Goal: Task Accomplishment & Management: Complete application form

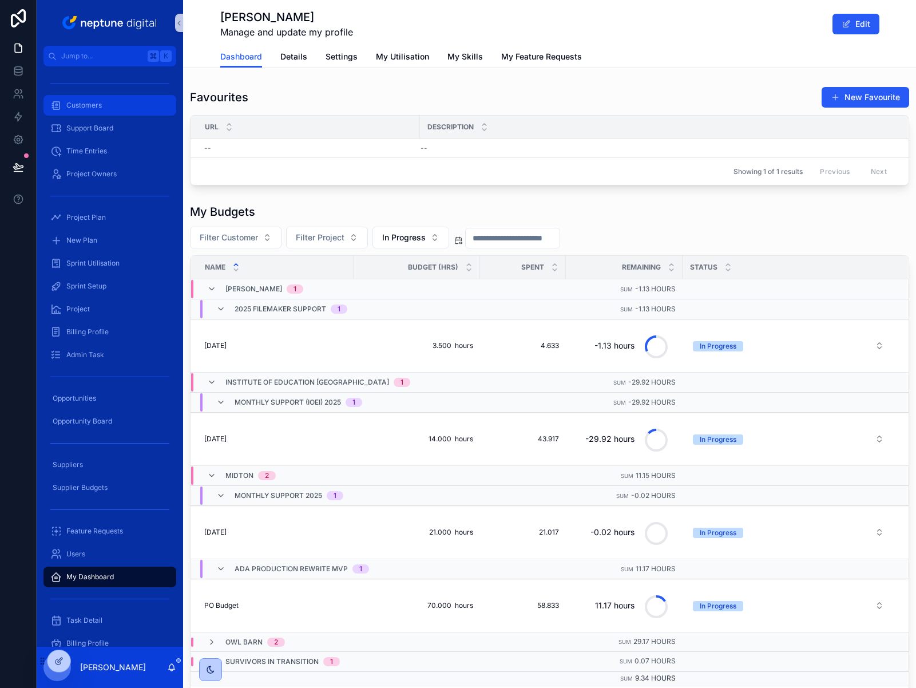
click at [101, 105] on span "Customers" at bounding box center [83, 105] width 35 height 9
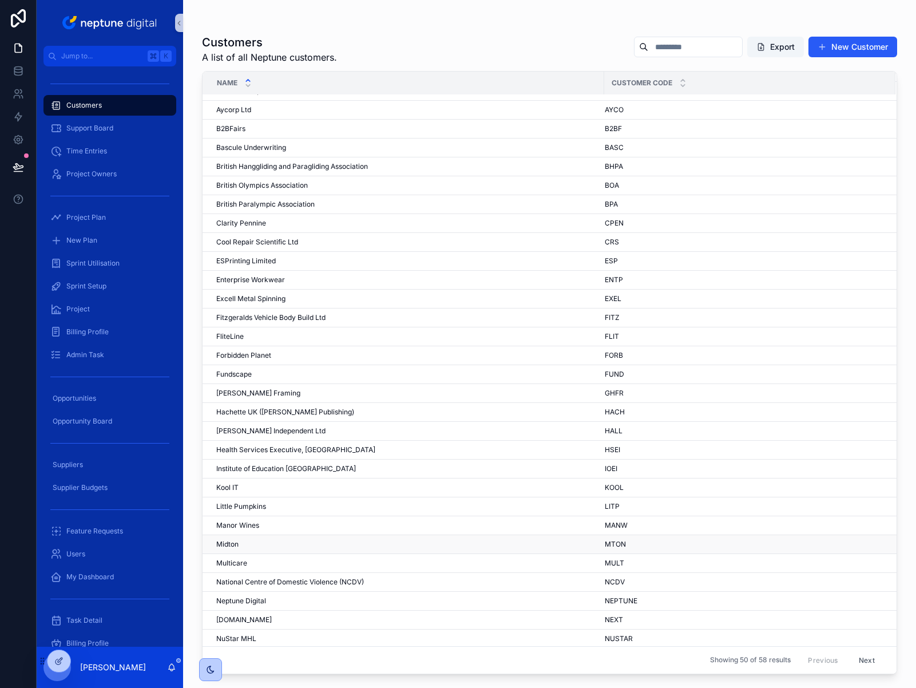
scroll to position [105, 0]
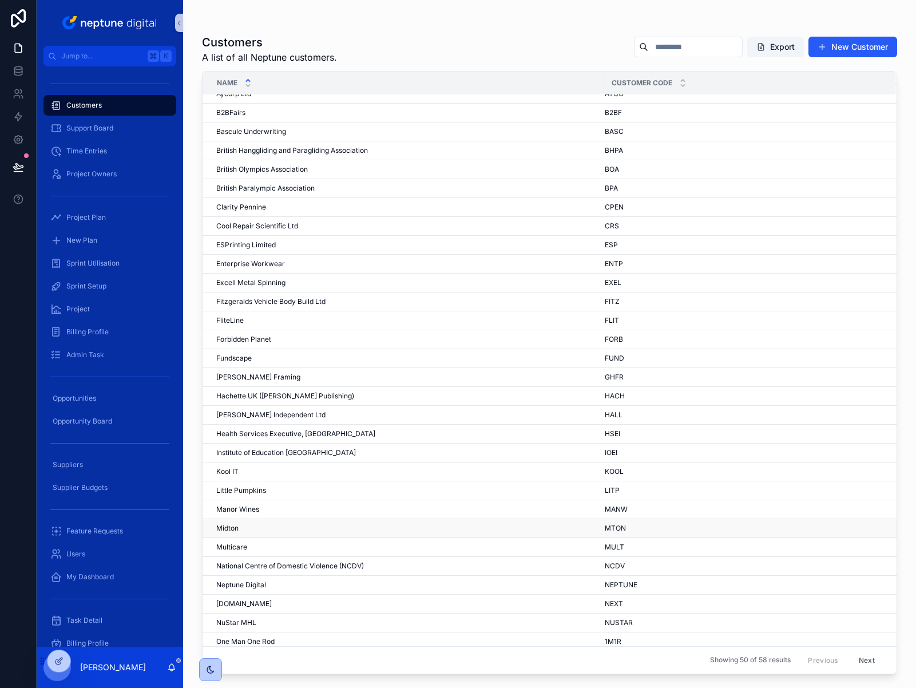
click at [243, 531] on div "[PERSON_NAME]" at bounding box center [406, 528] width 381 height 9
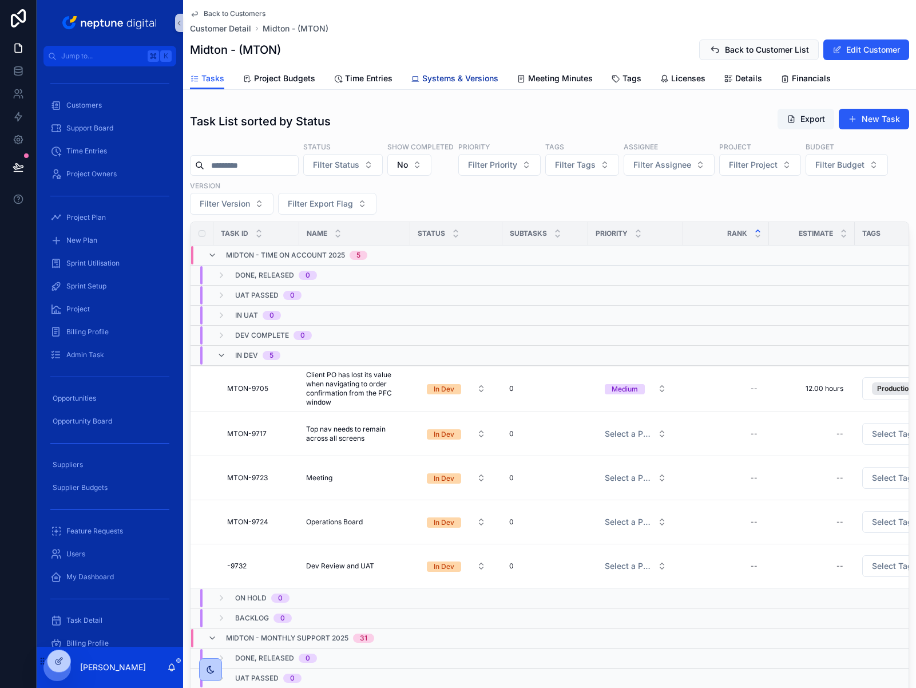
click at [469, 82] on span "Systems & Versions" at bounding box center [460, 78] width 76 height 11
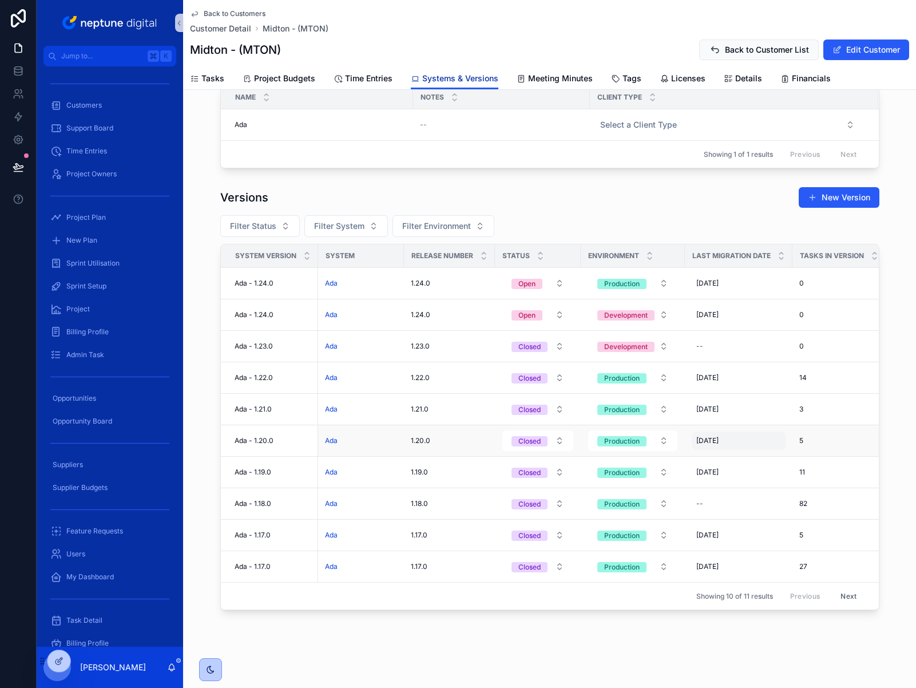
scroll to position [107, 0]
click at [554, 315] on button "Open" at bounding box center [537, 314] width 71 height 21
click at [720, 208] on div "Versions New Version" at bounding box center [549, 198] width 659 height 22
click at [847, 200] on button "New Version" at bounding box center [839, 197] width 81 height 21
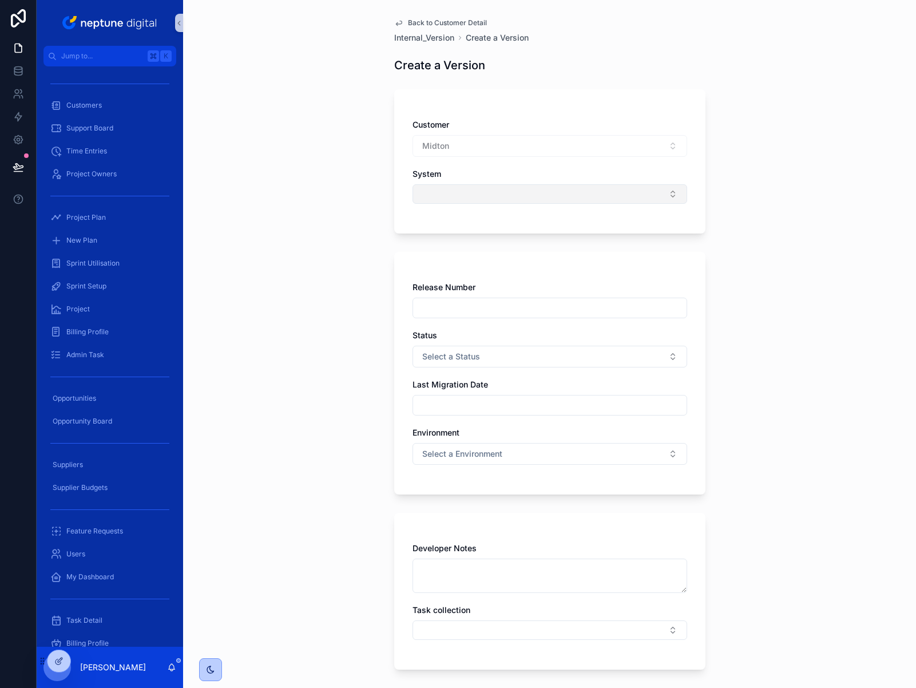
click at [666, 196] on button "Select Button" at bounding box center [550, 193] width 275 height 19
click at [484, 236] on div "Ada" at bounding box center [545, 239] width 269 height 18
click at [461, 319] on div "scrollable content" at bounding box center [550, 310] width 275 height 21
click at [462, 315] on input "scrollable content" at bounding box center [550, 310] width 274 height 16
type input "******"
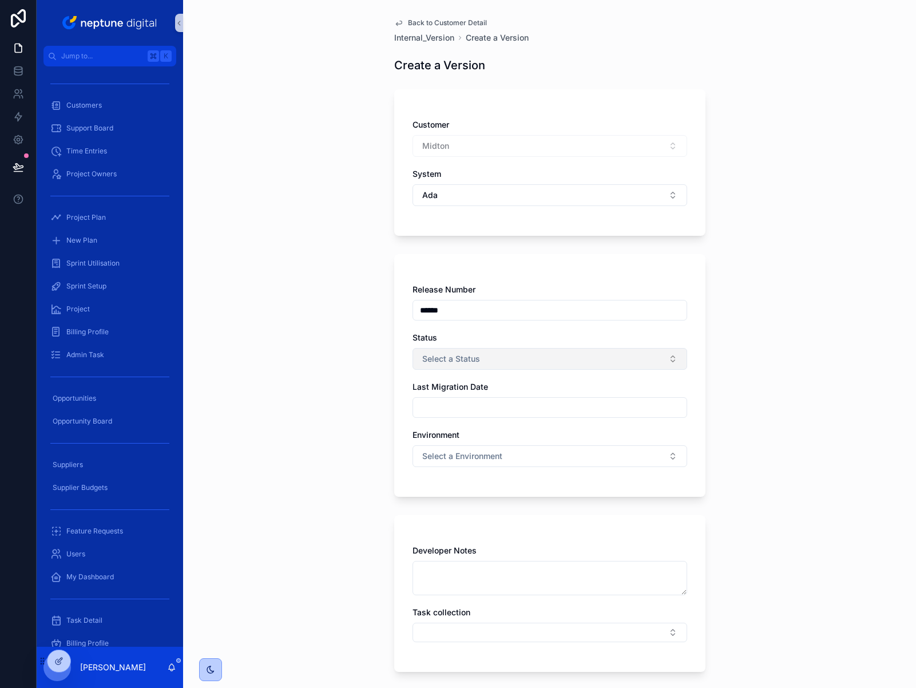
click at [592, 361] on button "Select a Status" at bounding box center [550, 359] width 275 height 22
click at [516, 405] on div "Open" at bounding box center [545, 404] width 269 height 17
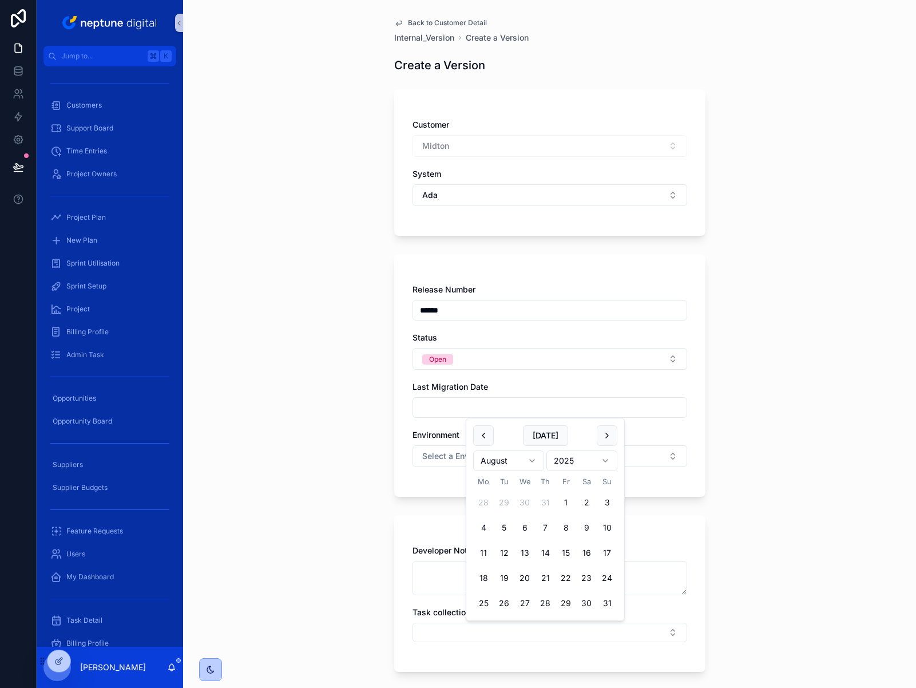
click at [587, 406] on input "scrollable content" at bounding box center [550, 407] width 274 height 16
click at [569, 604] on button "29" at bounding box center [566, 603] width 21 height 21
type input "**********"
click at [702, 433] on div "**********" at bounding box center [550, 392] width 330 height 784
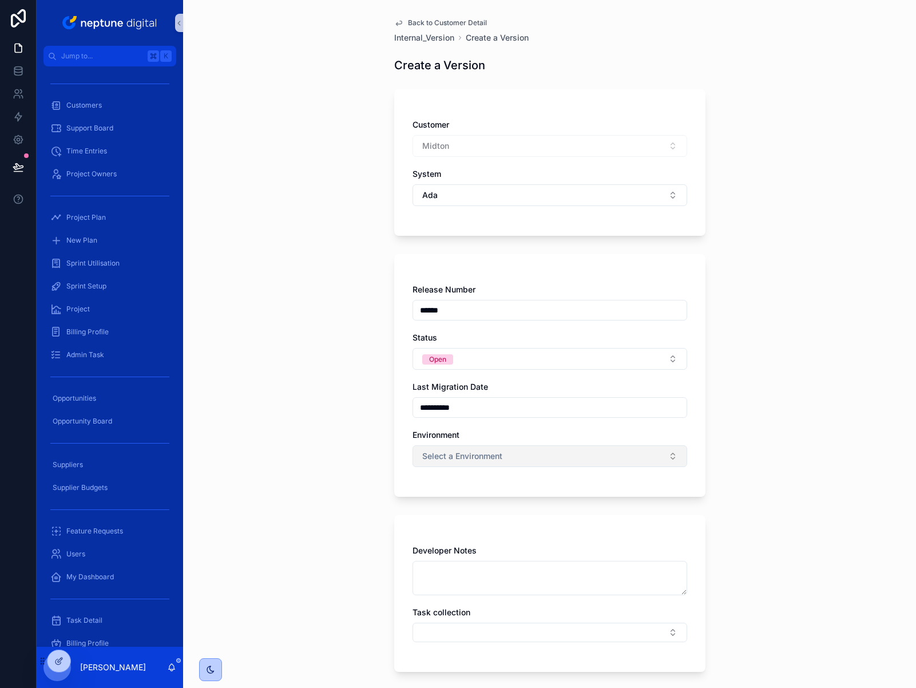
click at [664, 459] on button "Select a Environment" at bounding box center [550, 456] width 275 height 22
click at [478, 506] on div "Development" at bounding box center [545, 501] width 269 height 17
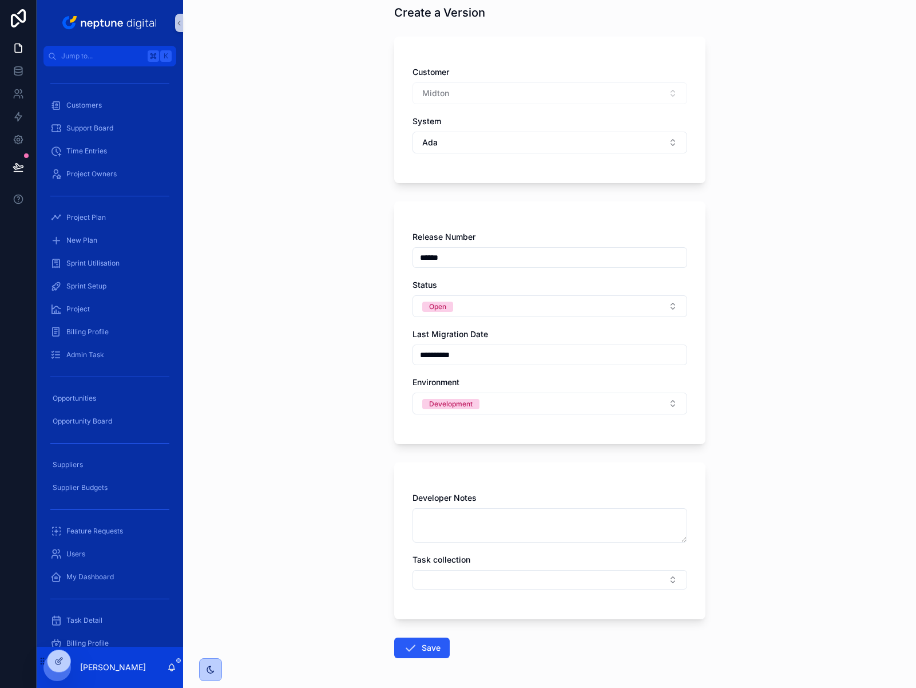
scroll to position [96, 0]
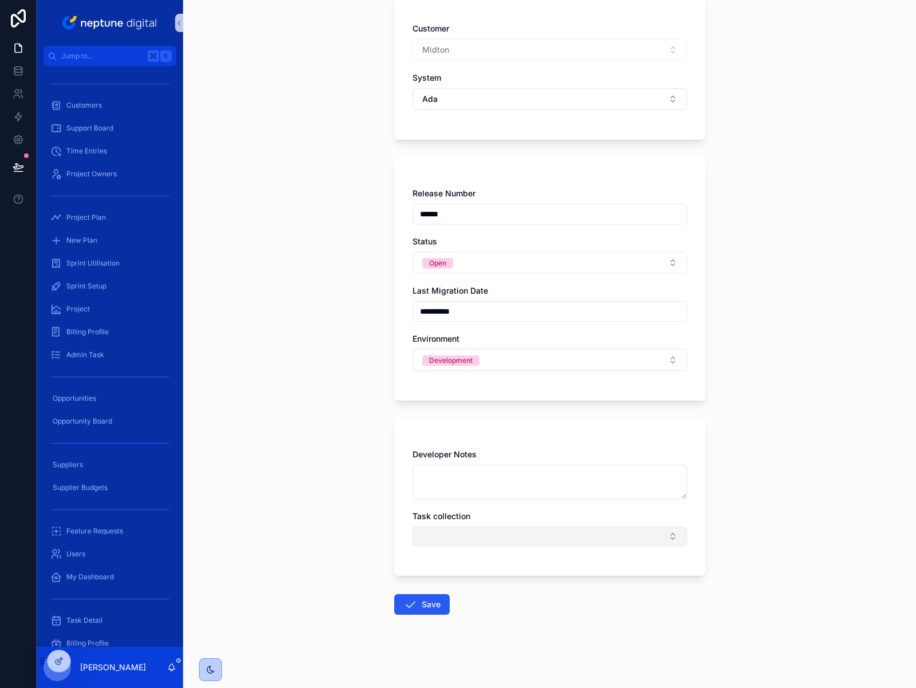
click at [647, 537] on button "Select Button" at bounding box center [550, 535] width 275 height 19
click at [738, 460] on div "**********" at bounding box center [549, 248] width 733 height 688
click at [418, 599] on button "Save" at bounding box center [422, 604] width 56 height 21
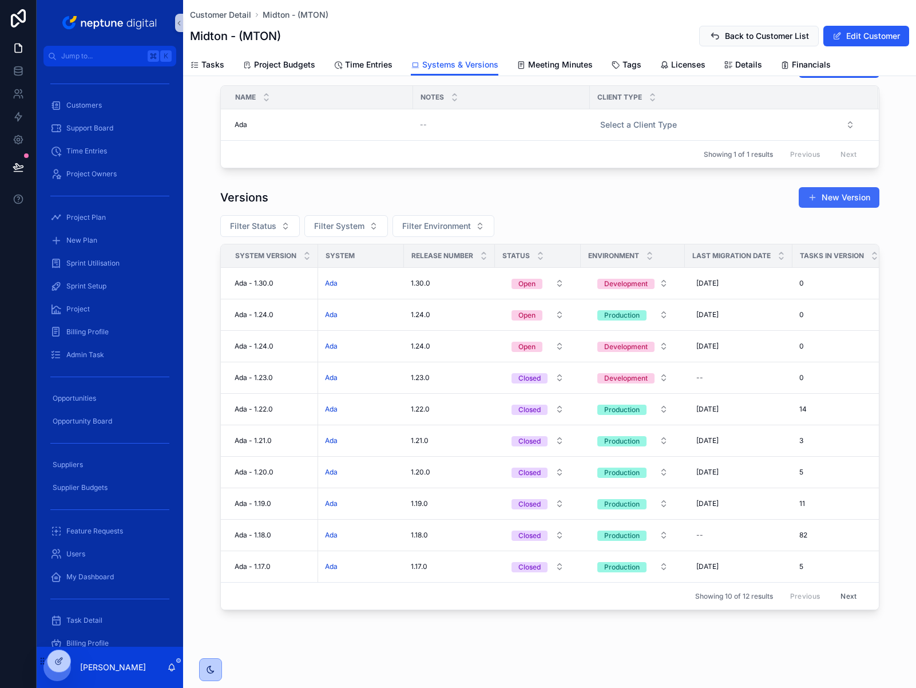
click at [843, 193] on button "New Version" at bounding box center [839, 197] width 81 height 21
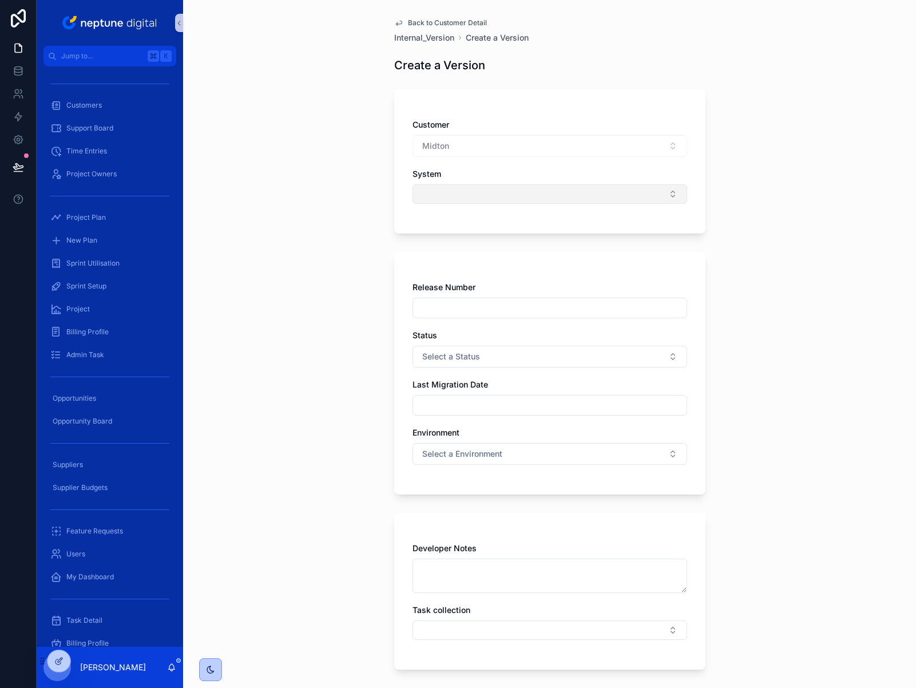
click at [588, 195] on button "Select Button" at bounding box center [550, 193] width 275 height 19
click at [458, 247] on div "Ada" at bounding box center [545, 239] width 269 height 18
click at [468, 311] on input "scrollable content" at bounding box center [550, 310] width 274 height 16
type input "******"
click at [480, 352] on button "Select a Status" at bounding box center [550, 359] width 275 height 22
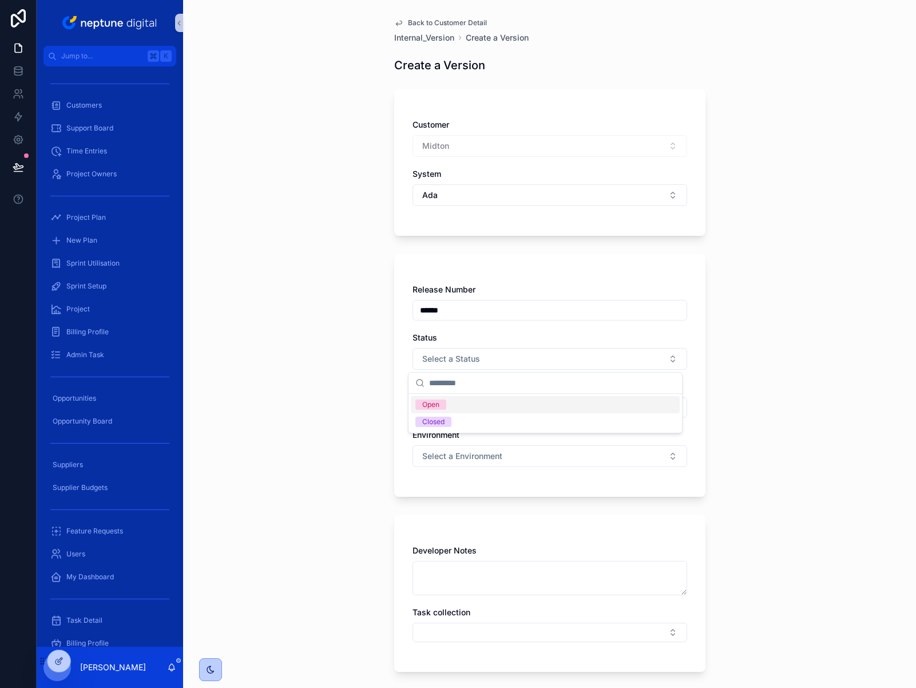
click at [460, 402] on div "Open" at bounding box center [545, 404] width 269 height 17
click at [462, 402] on input "scrollable content" at bounding box center [550, 407] width 274 height 16
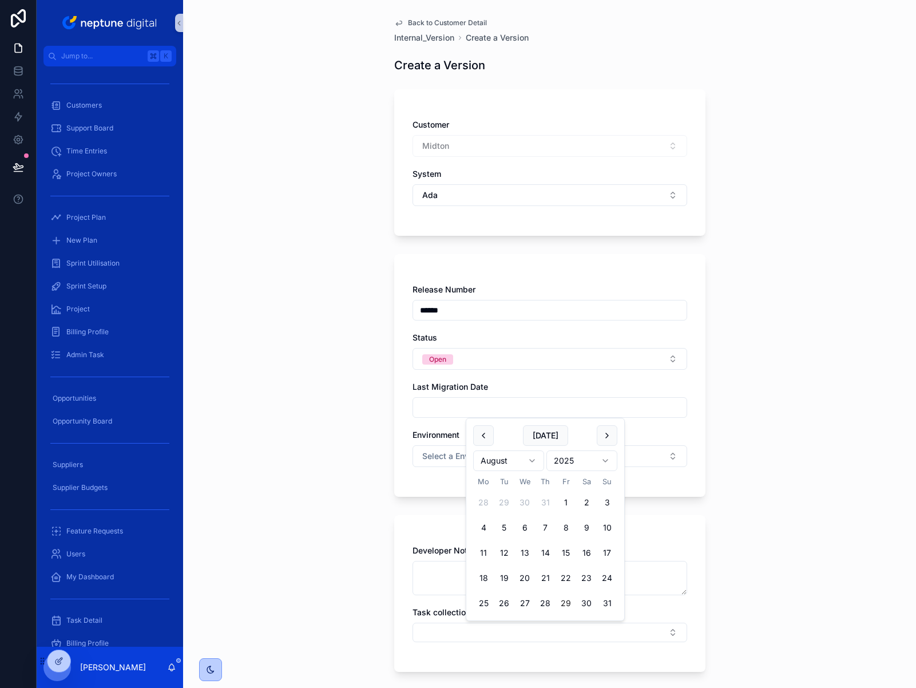
click at [567, 602] on button "29" at bounding box center [566, 603] width 21 height 21
type input "**********"
click at [431, 451] on span "Select a Environment" at bounding box center [462, 455] width 80 height 11
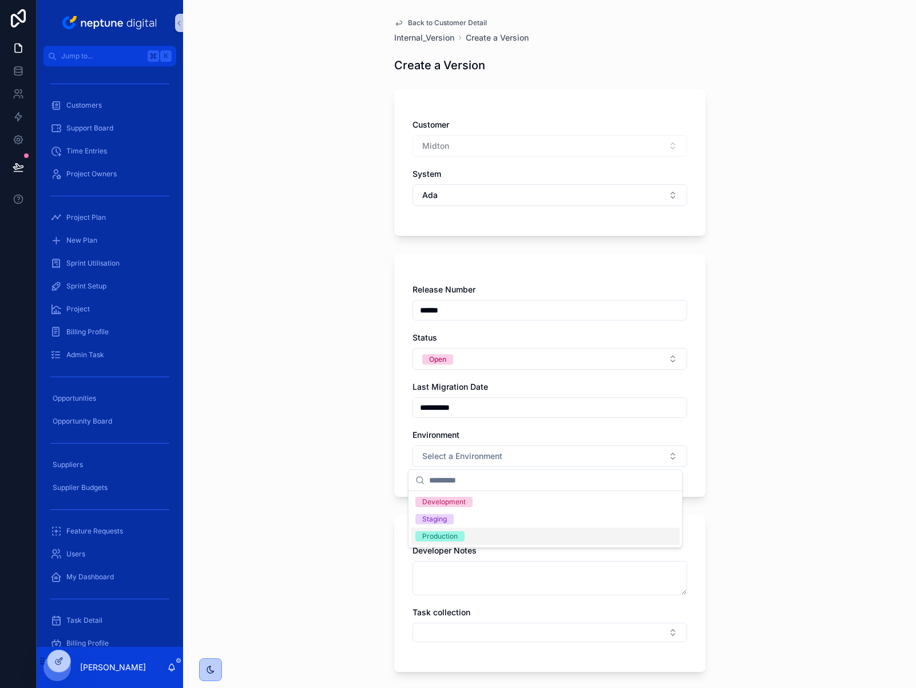
click at [457, 532] on span "Production" at bounding box center [439, 536] width 49 height 10
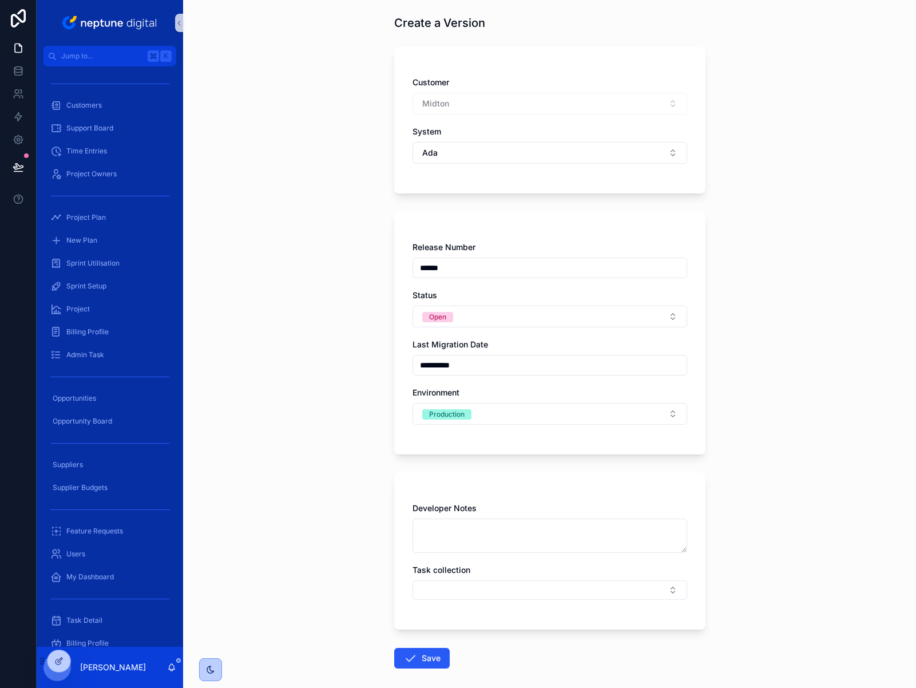
scroll to position [96, 0]
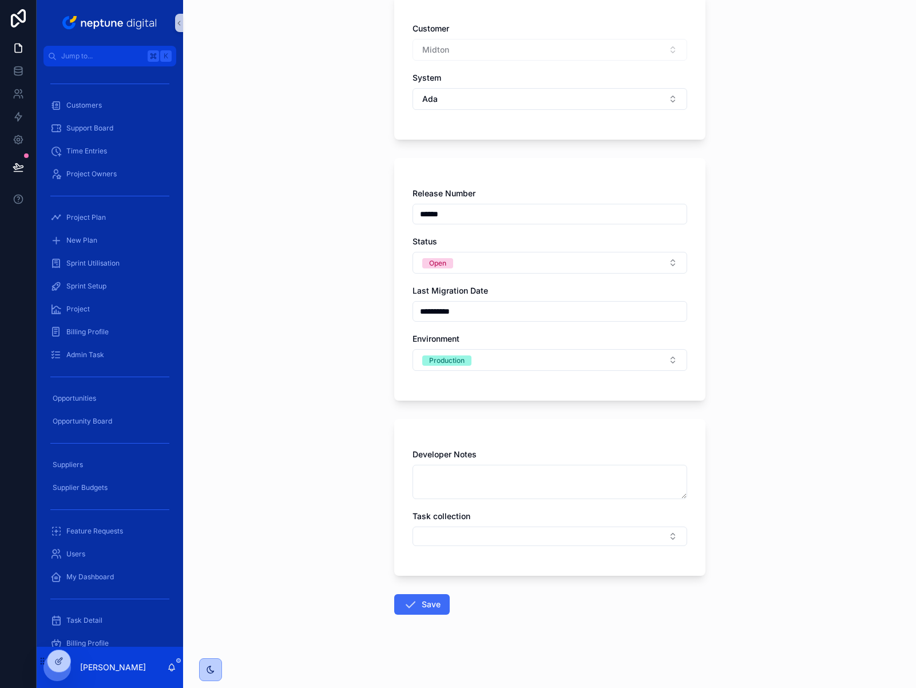
click at [418, 609] on button "Save" at bounding box center [422, 604] width 56 height 21
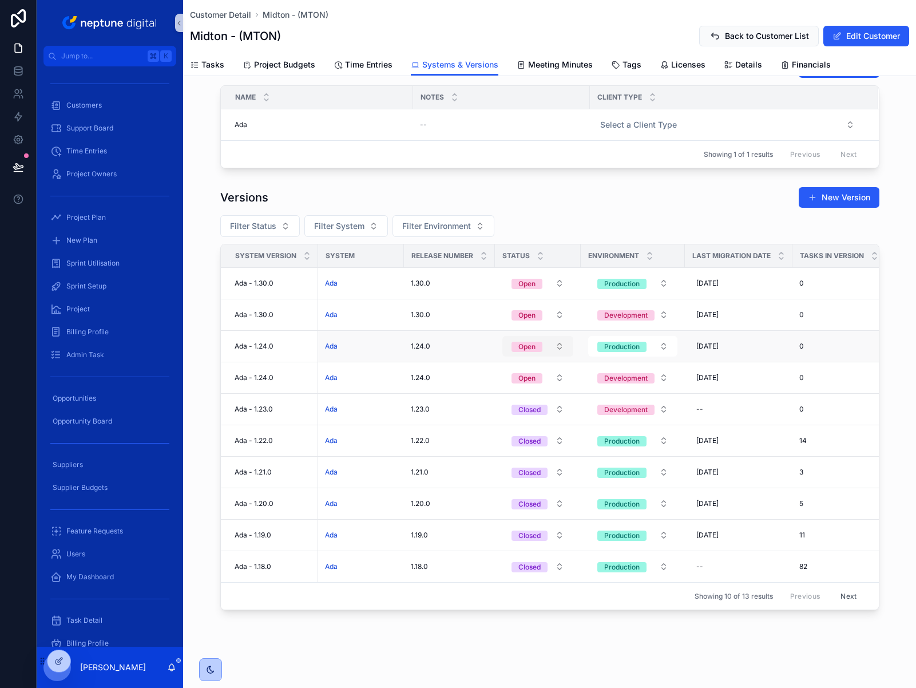
click at [549, 342] on button "Open" at bounding box center [537, 346] width 71 height 21
click at [504, 422] on span "Closed" at bounding box center [488, 424] width 36 height 10
click at [532, 369] on button "Open" at bounding box center [537, 377] width 71 height 21
click at [528, 460] on div "Closed" at bounding box center [533, 455] width 137 height 17
click at [425, 280] on span "1.30.0" at bounding box center [420, 283] width 19 height 9
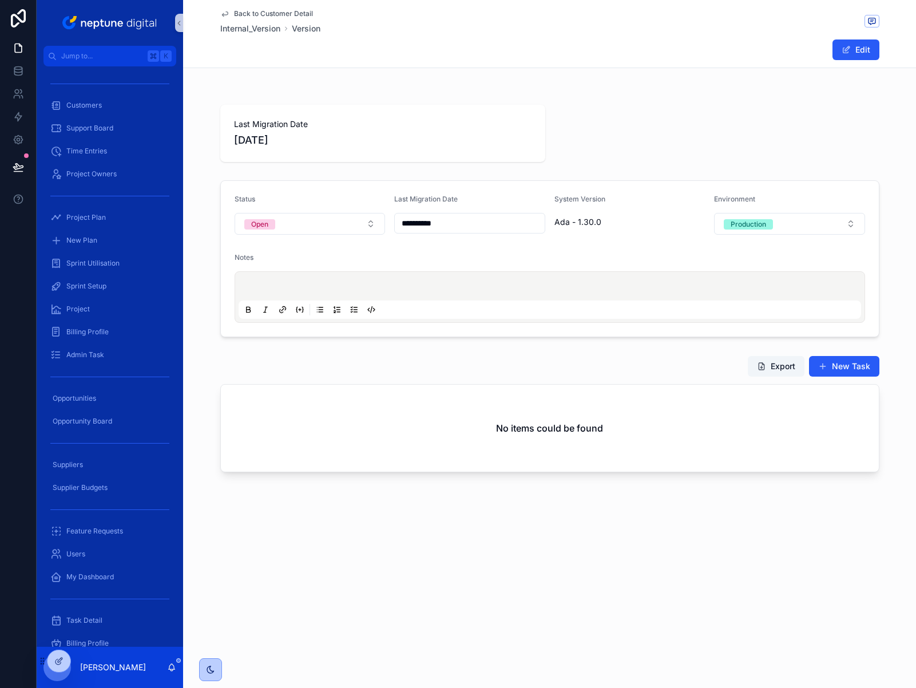
click at [591, 221] on span "Ada - 1.30.0" at bounding box center [629, 221] width 151 height 11
click at [847, 47] on span "scrollable content" at bounding box center [846, 49] width 9 height 9
click at [588, 221] on span "Ada - 1.30.0" at bounding box center [629, 221] width 151 height 11
drag, startPoint x: 599, startPoint y: 222, endPoint x: 577, endPoint y: 225, distance: 21.9
click at [577, 225] on span "Ada - 1.30.0" at bounding box center [629, 221] width 151 height 11
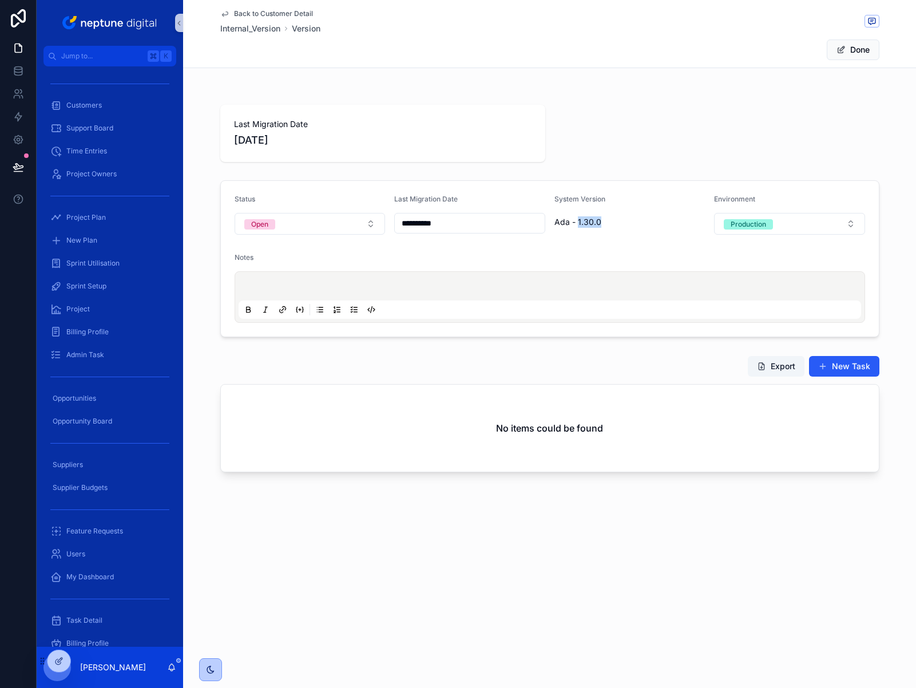
click at [260, 11] on span "Back to Customer Detail" at bounding box center [273, 13] width 79 height 9
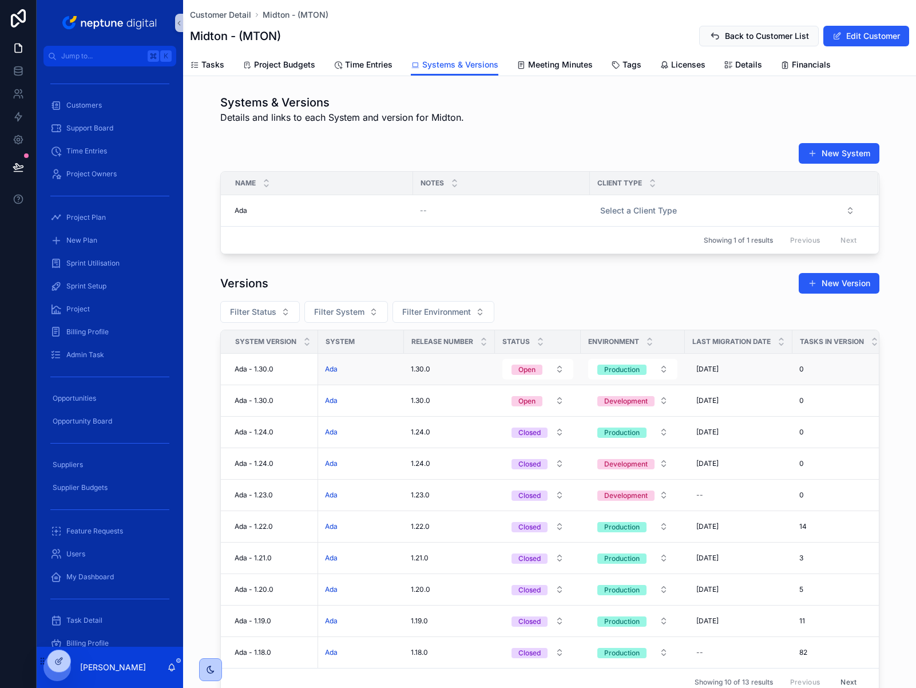
click at [843, 374] on div "0" at bounding box center [839, 369] width 80 height 9
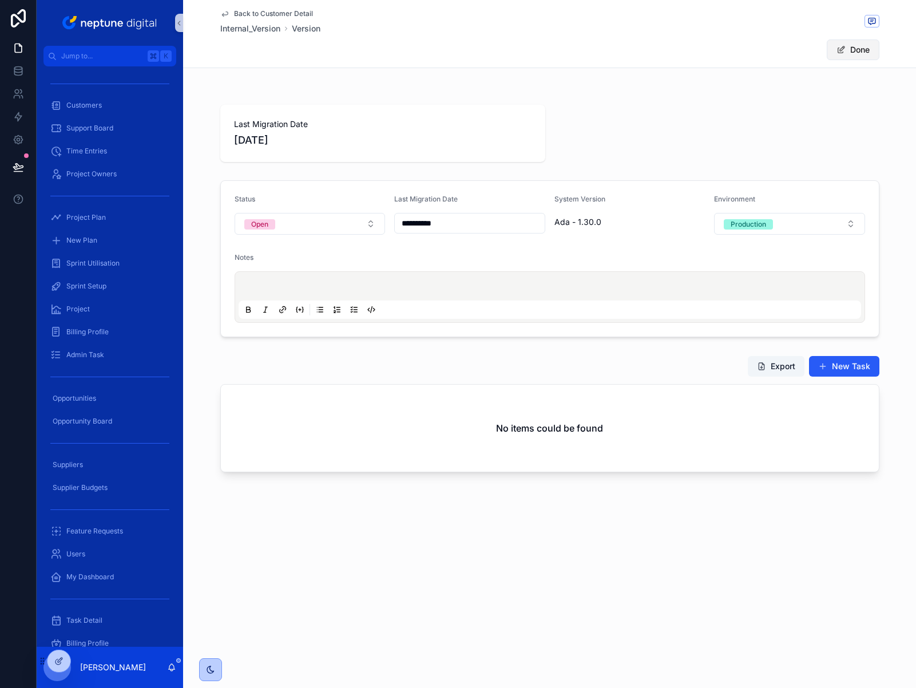
click at [863, 46] on button "Done" at bounding box center [853, 49] width 53 height 21
click at [368, 229] on button "Open" at bounding box center [310, 224] width 151 height 22
click at [335, 269] on div "None" at bounding box center [309, 269] width 145 height 17
click at [252, 14] on span "Back to Customer Detail" at bounding box center [273, 13] width 79 height 9
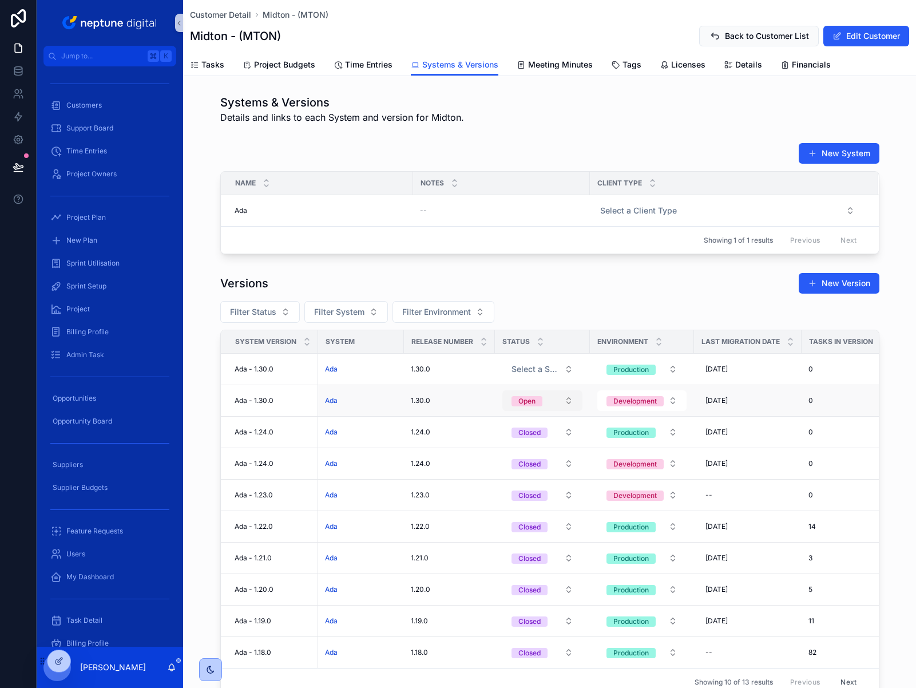
click at [565, 410] on button "Open" at bounding box center [542, 400] width 80 height 21
click at [517, 455] on div "None" at bounding box center [538, 454] width 137 height 17
click at [842, 294] on button "New Version" at bounding box center [839, 283] width 81 height 21
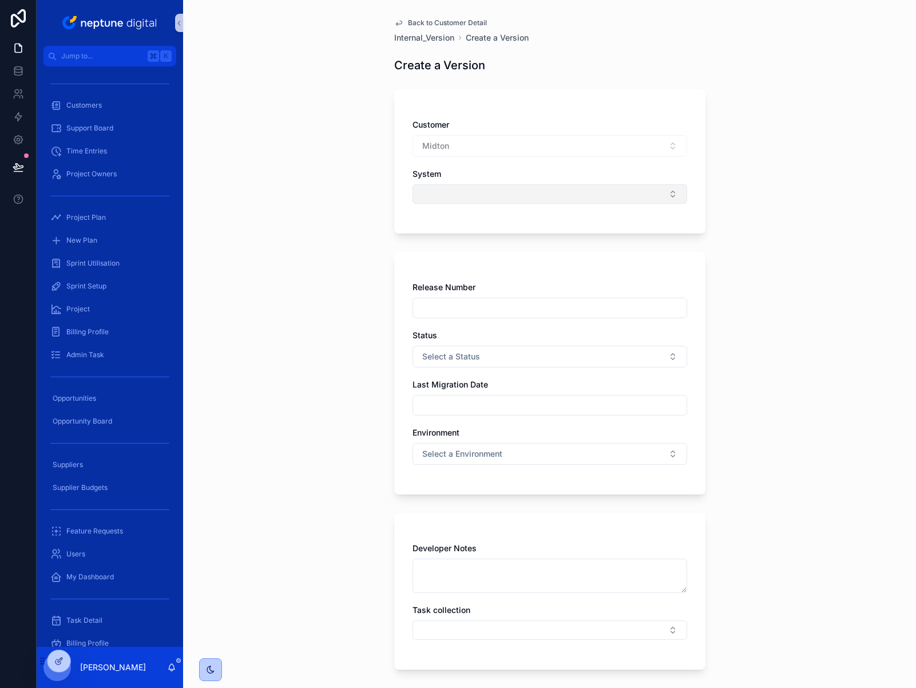
click at [522, 197] on button "Select Button" at bounding box center [550, 193] width 275 height 19
click at [461, 238] on div "Ada" at bounding box center [545, 239] width 269 height 18
click at [465, 308] on input "scrollable content" at bounding box center [550, 310] width 274 height 16
type input "******"
click at [521, 366] on button "Select a Status" at bounding box center [550, 359] width 275 height 22
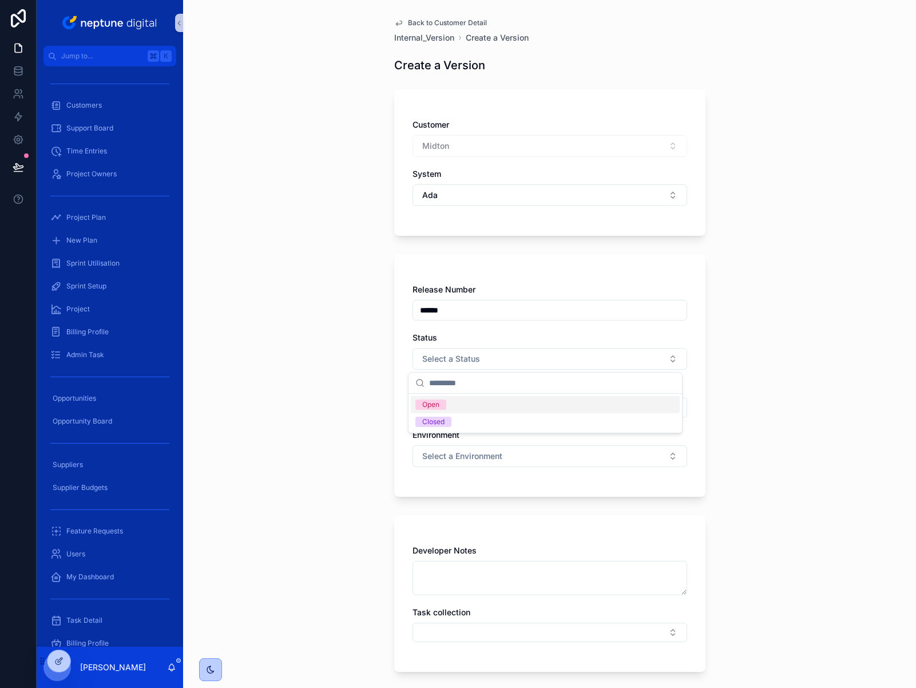
click at [490, 407] on div "Open" at bounding box center [545, 404] width 269 height 17
click at [523, 397] on div "scrollable content" at bounding box center [550, 407] width 275 height 21
click at [520, 402] on input "scrollable content" at bounding box center [550, 407] width 274 height 16
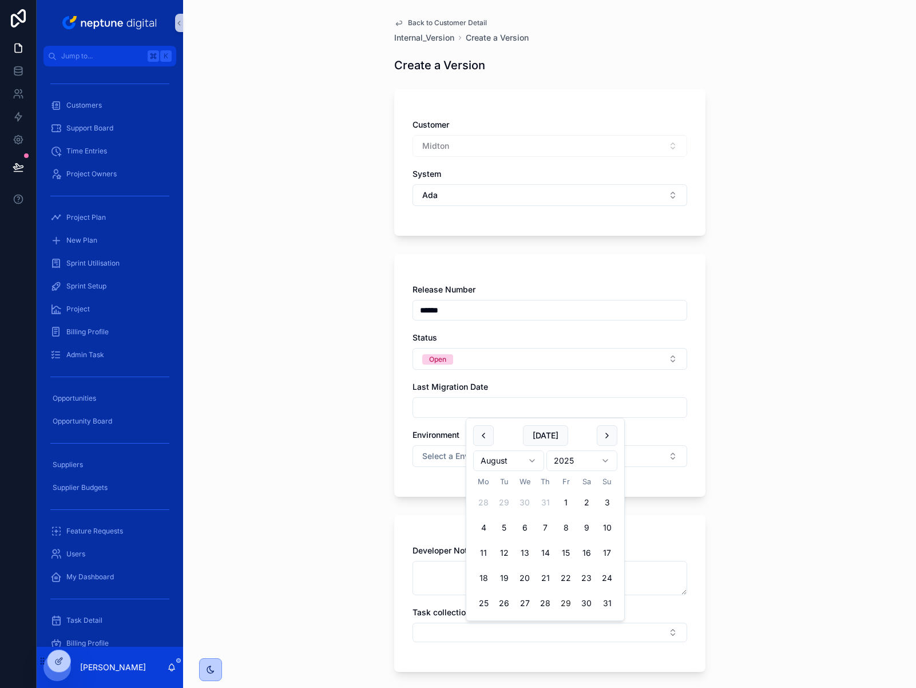
click at [568, 604] on button "29" at bounding box center [566, 603] width 21 height 21
type input "**********"
click at [774, 395] on div "**********" at bounding box center [549, 344] width 733 height 688
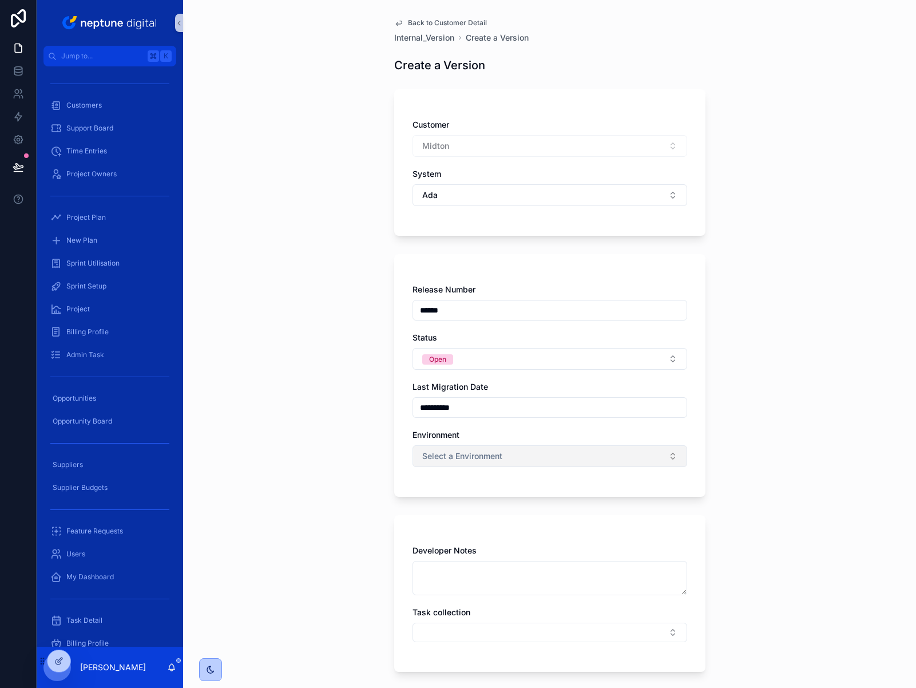
click at [655, 456] on button "Select a Environment" at bounding box center [550, 456] width 275 height 22
click at [570, 502] on div "Development" at bounding box center [545, 501] width 269 height 17
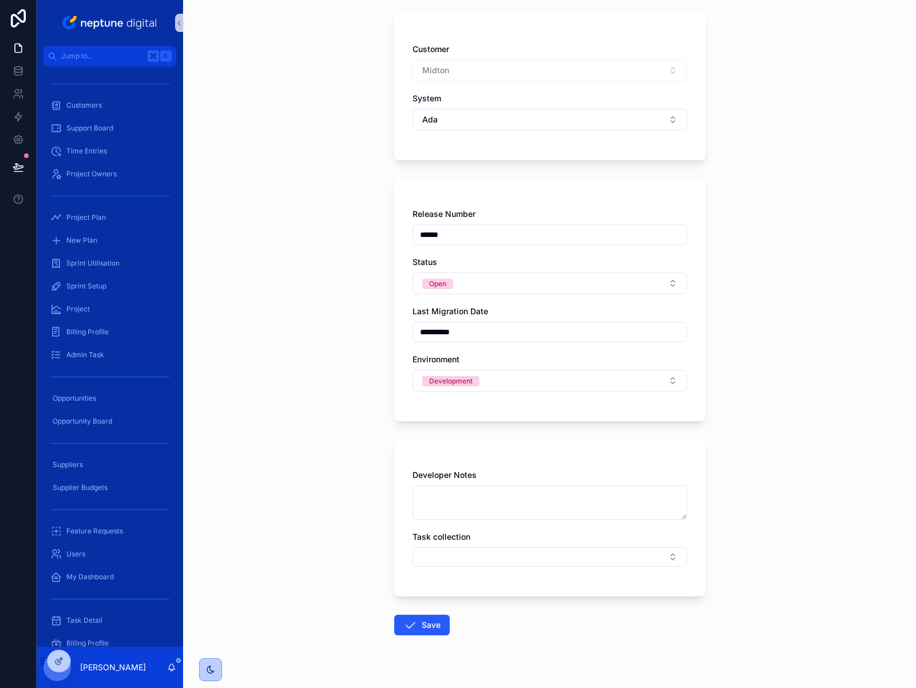
scroll to position [96, 0]
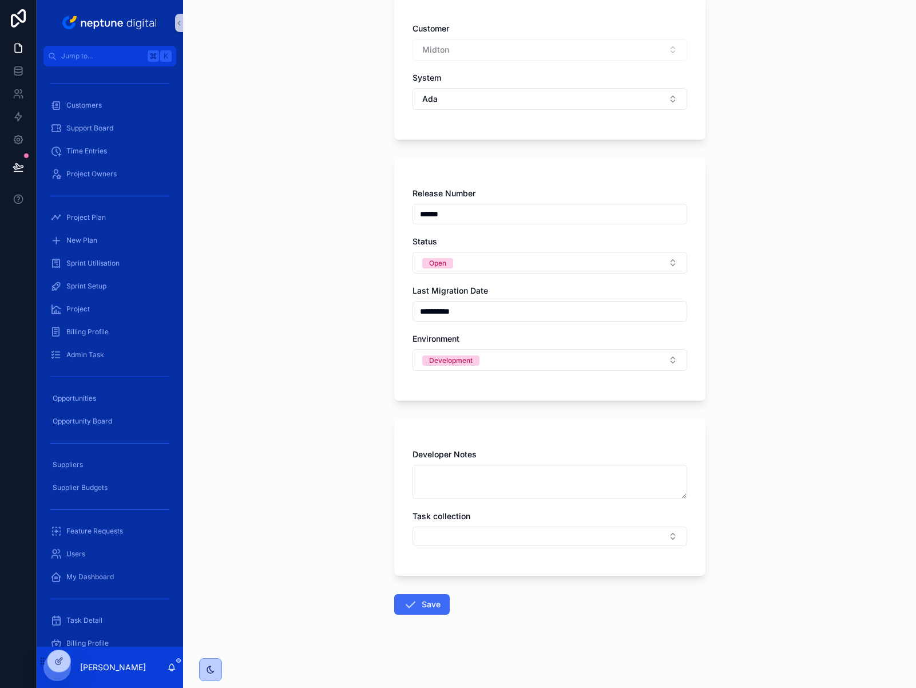
click at [428, 609] on button "Save" at bounding box center [422, 604] width 56 height 21
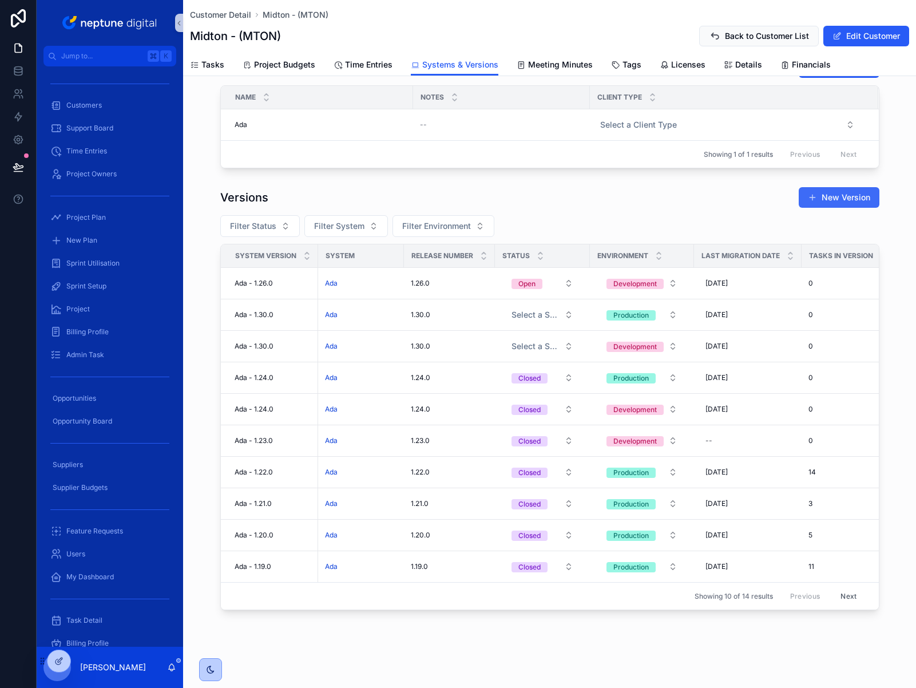
click at [847, 196] on button "New Version" at bounding box center [839, 197] width 81 height 21
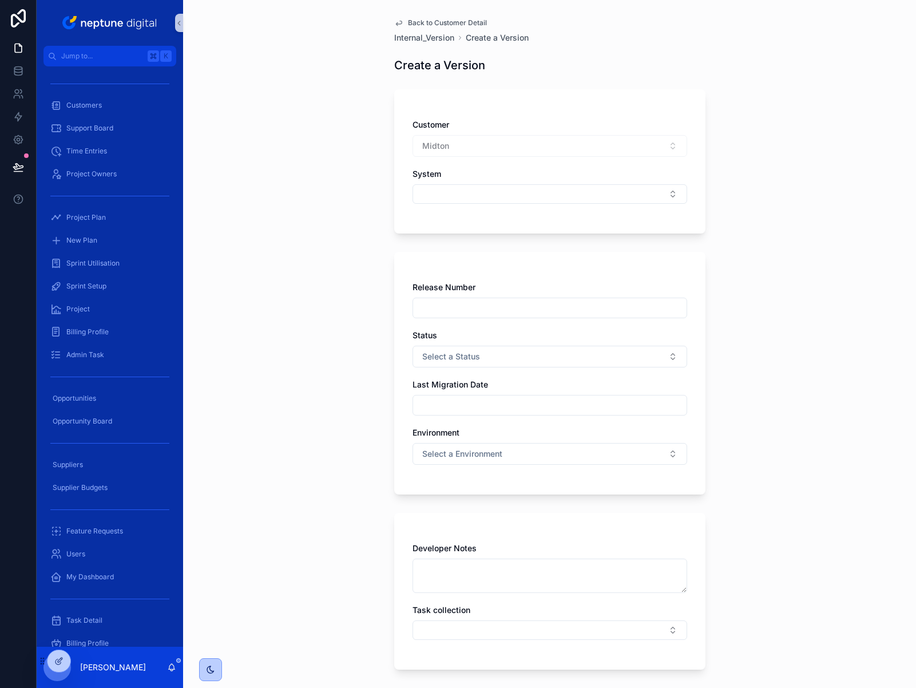
click at [500, 306] on input "scrollable content" at bounding box center [550, 308] width 274 height 16
type input "******"
click at [470, 184] on button "Select Button" at bounding box center [550, 193] width 275 height 19
click at [450, 237] on div "Ada" at bounding box center [545, 239] width 269 height 18
click at [487, 409] on input "scrollable content" at bounding box center [550, 407] width 274 height 16
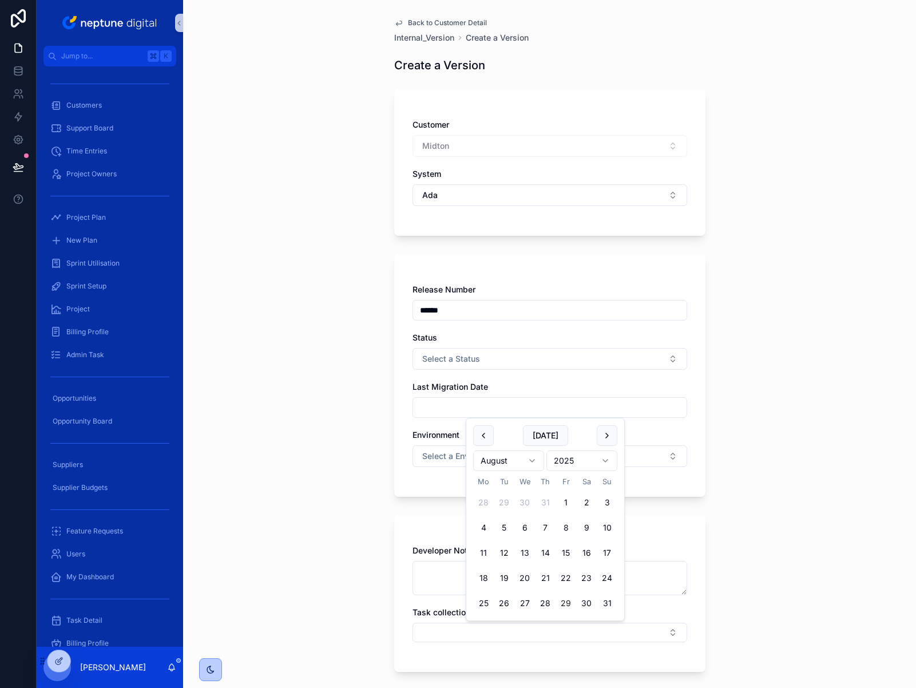
click at [569, 603] on button "29" at bounding box center [566, 603] width 21 height 21
type input "**********"
click at [785, 295] on div "**********" at bounding box center [549, 344] width 733 height 688
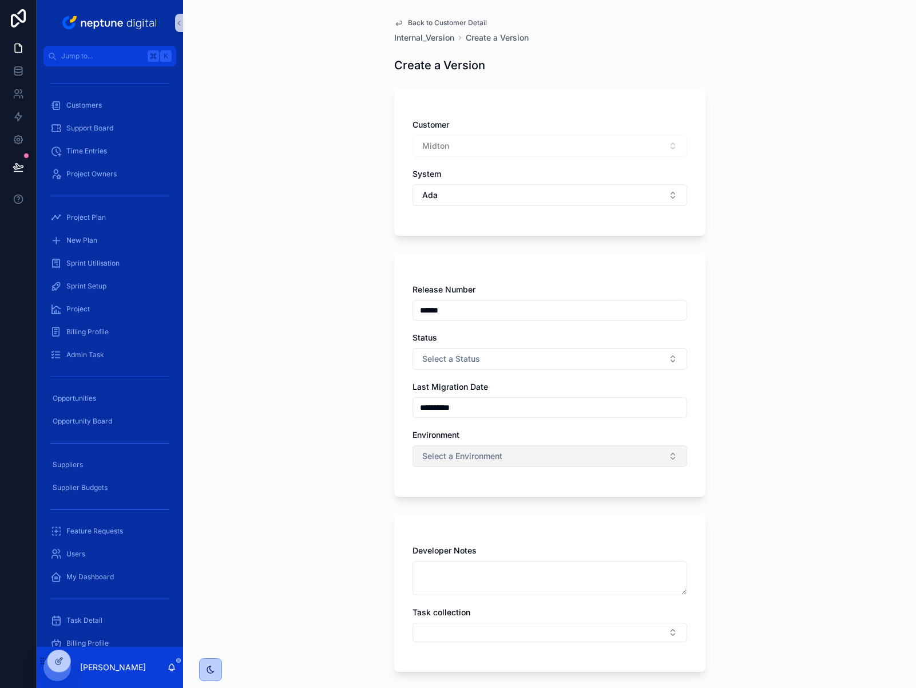
click at [591, 460] on button "Select a Environment" at bounding box center [550, 456] width 275 height 22
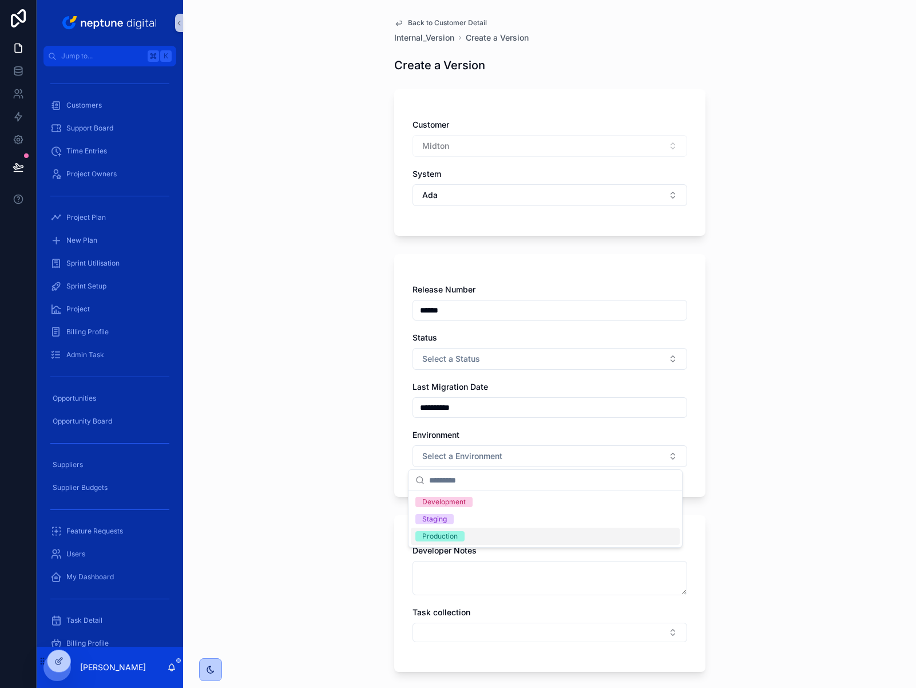
click at [550, 530] on div "Production" at bounding box center [545, 536] width 269 height 17
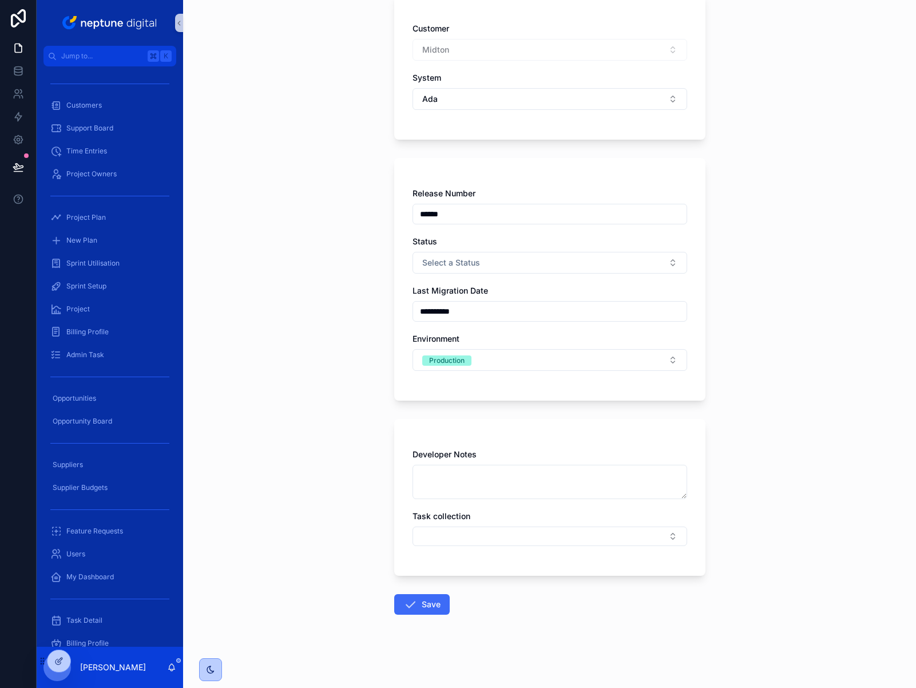
click at [423, 597] on button "Save" at bounding box center [422, 604] width 56 height 21
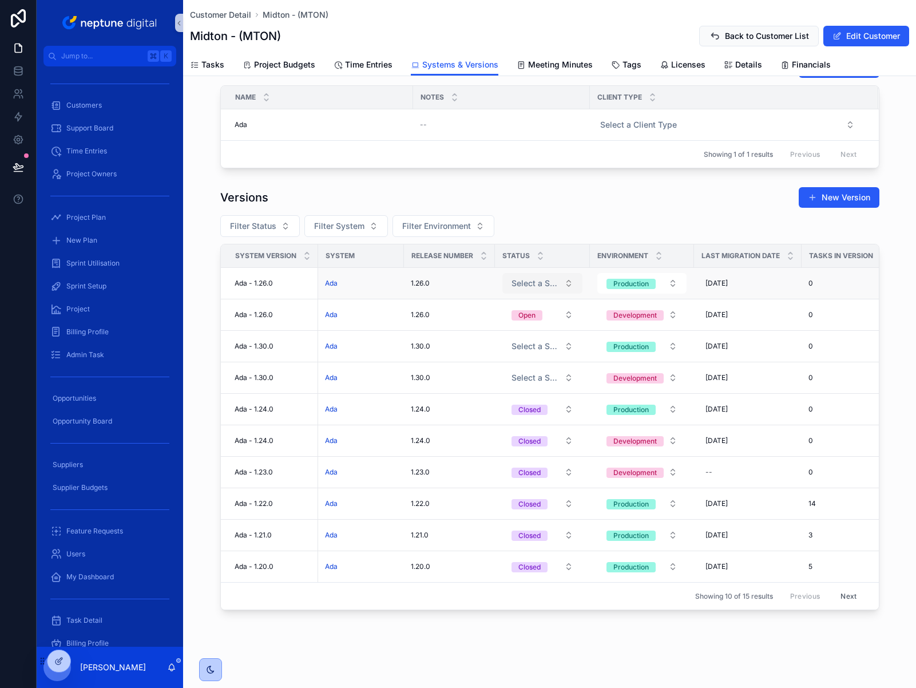
click at [550, 278] on span "Select a Status" at bounding box center [536, 283] width 48 height 11
click at [517, 326] on div "Open" at bounding box center [538, 326] width 137 height 17
click at [750, 347] on div "[DATE] [DATE]" at bounding box center [748, 346] width 94 height 18
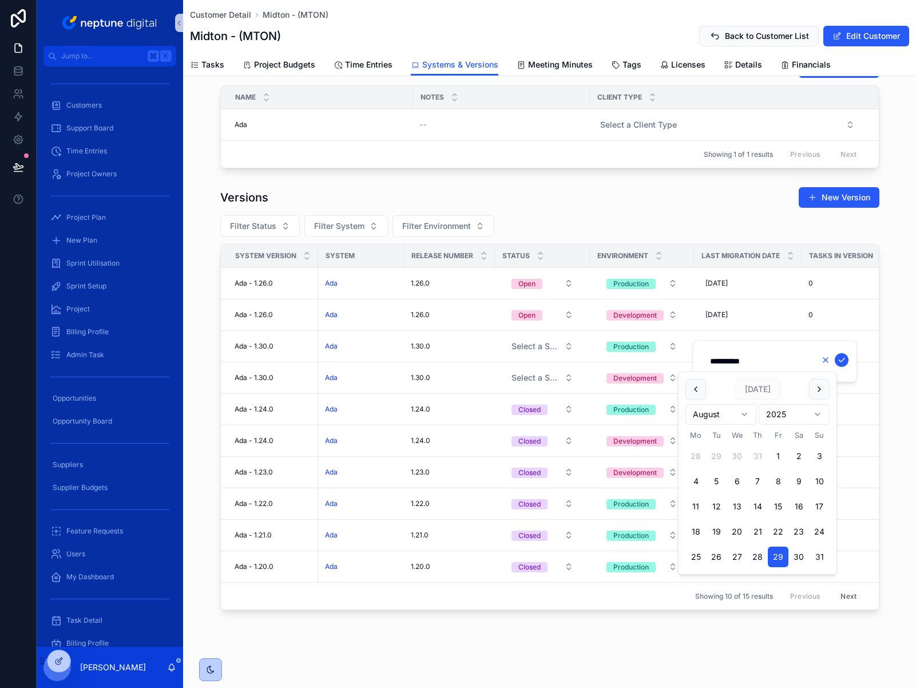
click at [826, 361] on icon "scrollable content" at bounding box center [825, 359] width 9 height 9
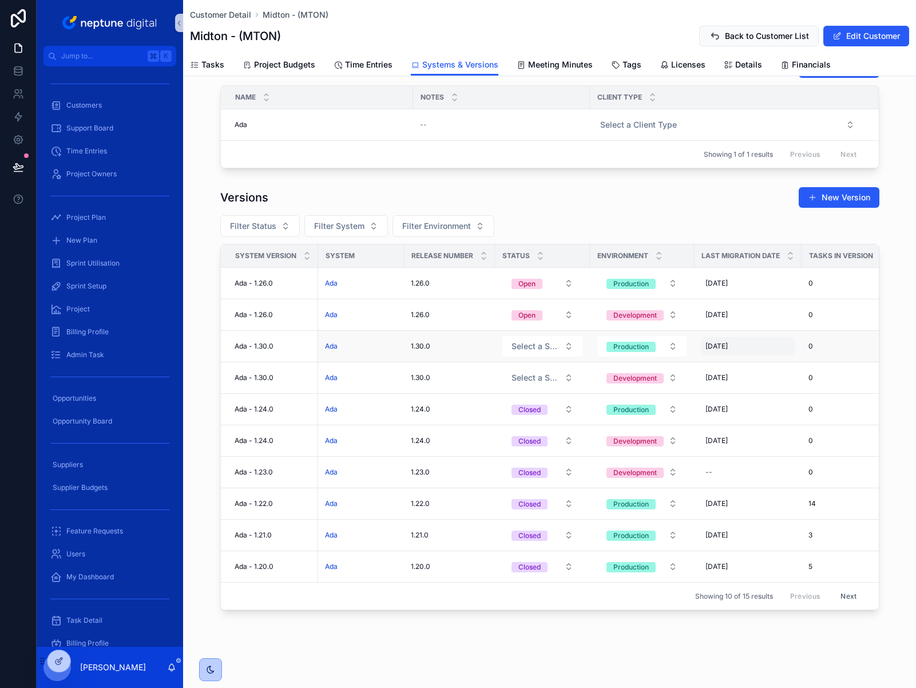
click at [728, 342] on span "[DATE]" at bounding box center [717, 346] width 22 height 9
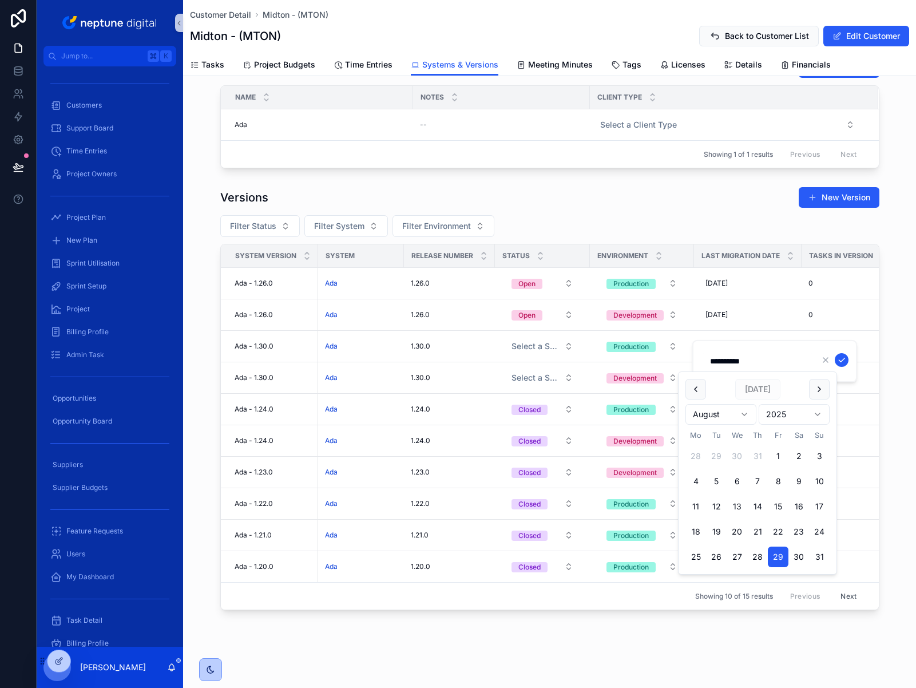
drag, startPoint x: 762, startPoint y: 359, endPoint x: 706, endPoint y: 361, distance: 56.7
click at [706, 361] on input "**********" at bounding box center [757, 361] width 109 height 16
click at [842, 358] on icon "scrollable content" at bounding box center [841, 359] width 9 height 9
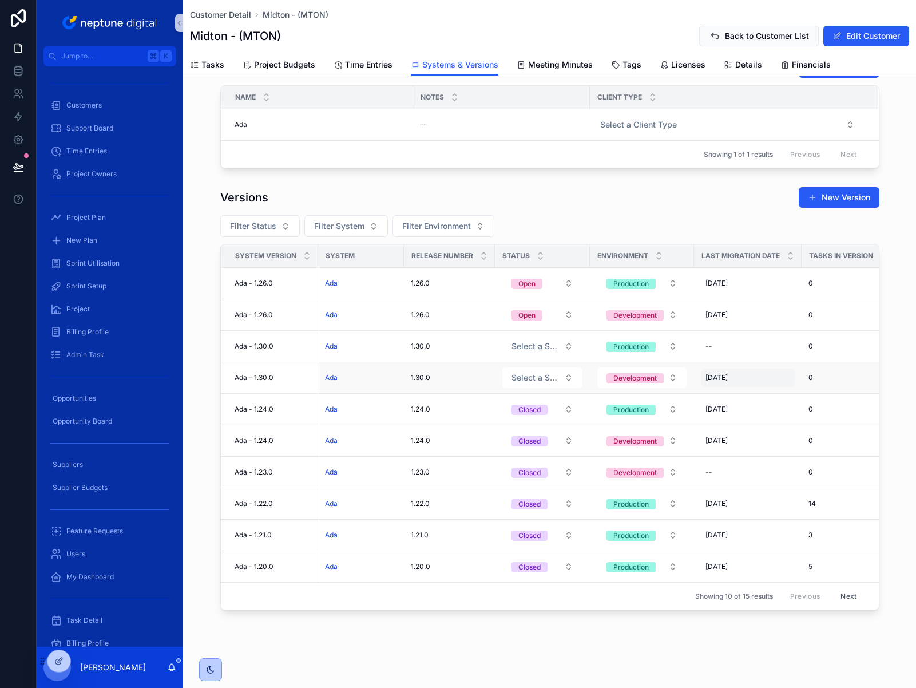
click at [754, 376] on div "[DATE] [DATE]" at bounding box center [748, 378] width 94 height 18
click at [758, 374] on div "[DATE] [DATE]" at bounding box center [748, 378] width 94 height 18
drag, startPoint x: 773, startPoint y: 383, endPoint x: 760, endPoint y: 389, distance: 14.1
click at [759, 389] on div "**********" at bounding box center [757, 392] width 109 height 21
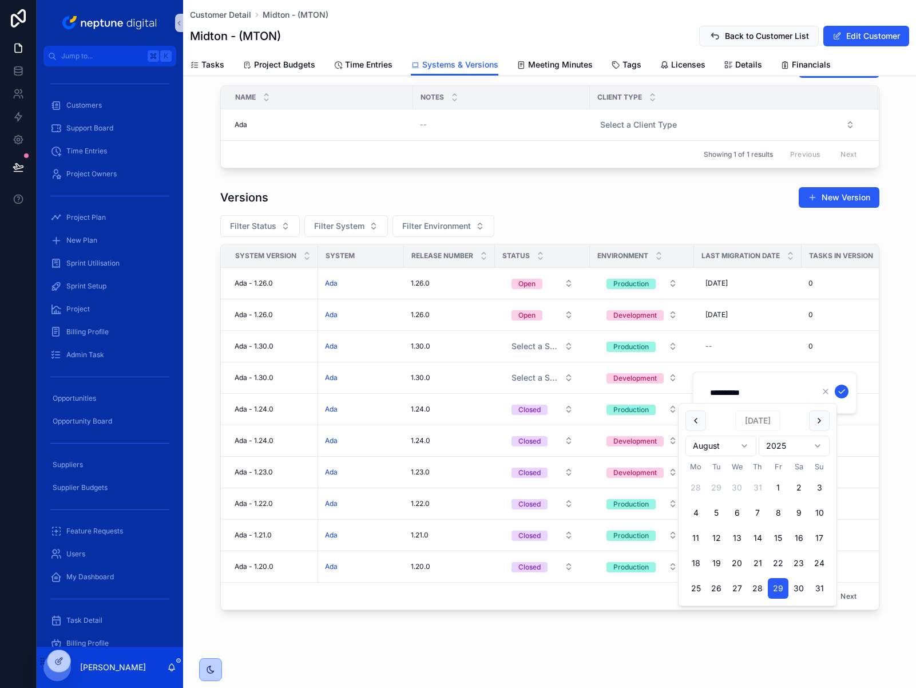
drag, startPoint x: 758, startPoint y: 393, endPoint x: 708, endPoint y: 393, distance: 50.4
click at [708, 393] on input "**********" at bounding box center [757, 393] width 109 height 16
click at [846, 390] on icon "scrollable content" at bounding box center [841, 391] width 9 height 9
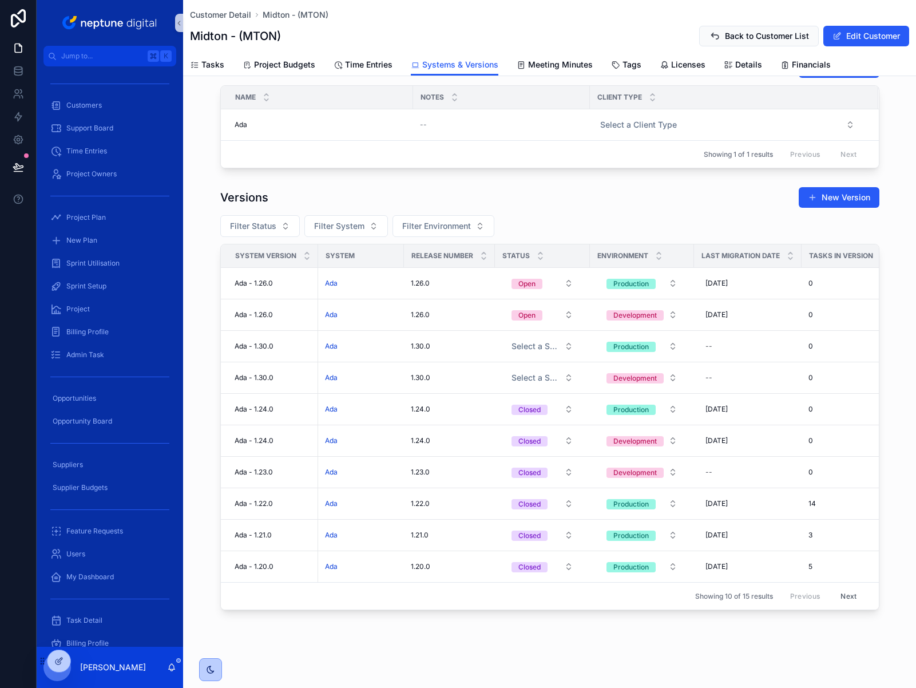
click at [882, 367] on div "Versions New Version Filter Status Filter System Filter Environment System Vers…" at bounding box center [549, 398] width 733 height 433
